Goal: Information Seeking & Learning: Learn about a topic

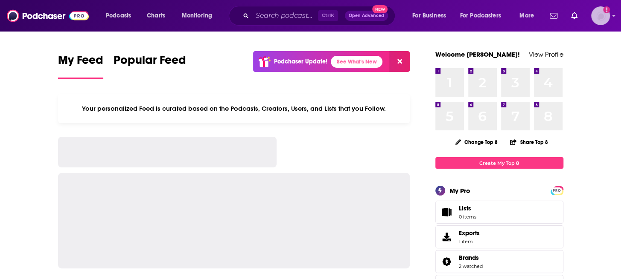
click at [606, 19] on img "Logged in as khileman" at bounding box center [600, 15] width 19 height 19
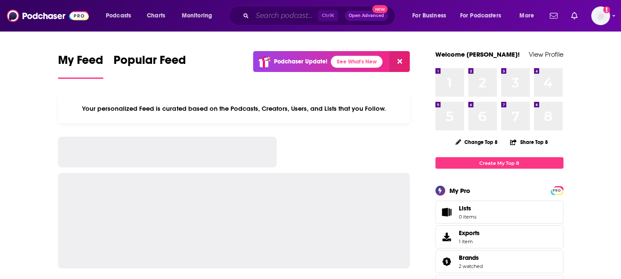
drag, startPoint x: 272, startPoint y: 17, endPoint x: 276, endPoint y: 20, distance: 4.8
click at [272, 17] on input "Search podcasts, credits, & more..." at bounding box center [285, 16] width 66 height 14
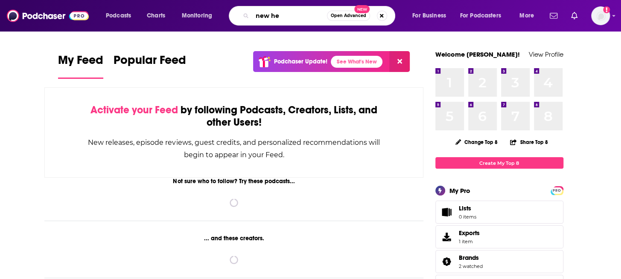
type input "new hei"
